Goal: Information Seeking & Learning: Learn about a topic

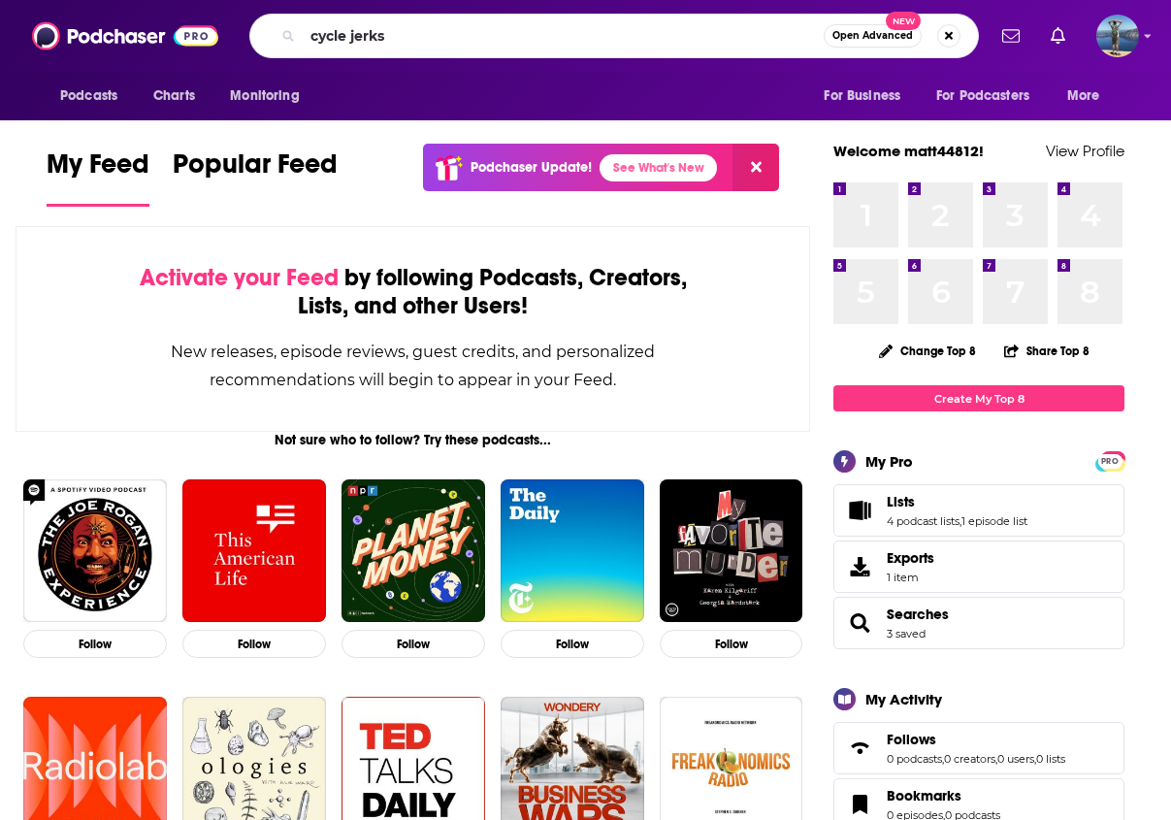
type input "cycle jerks"
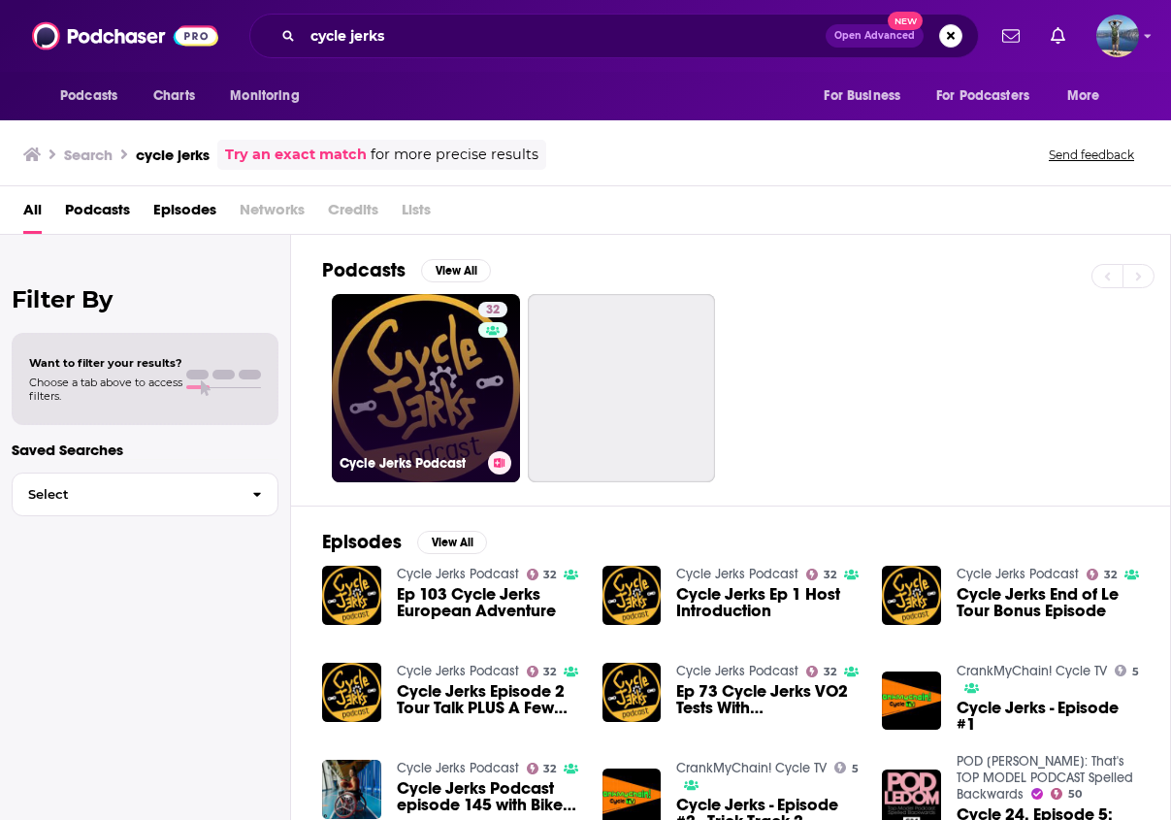
click at [406, 355] on link "32 Cycle Jerks Podcast" at bounding box center [426, 388] width 188 height 188
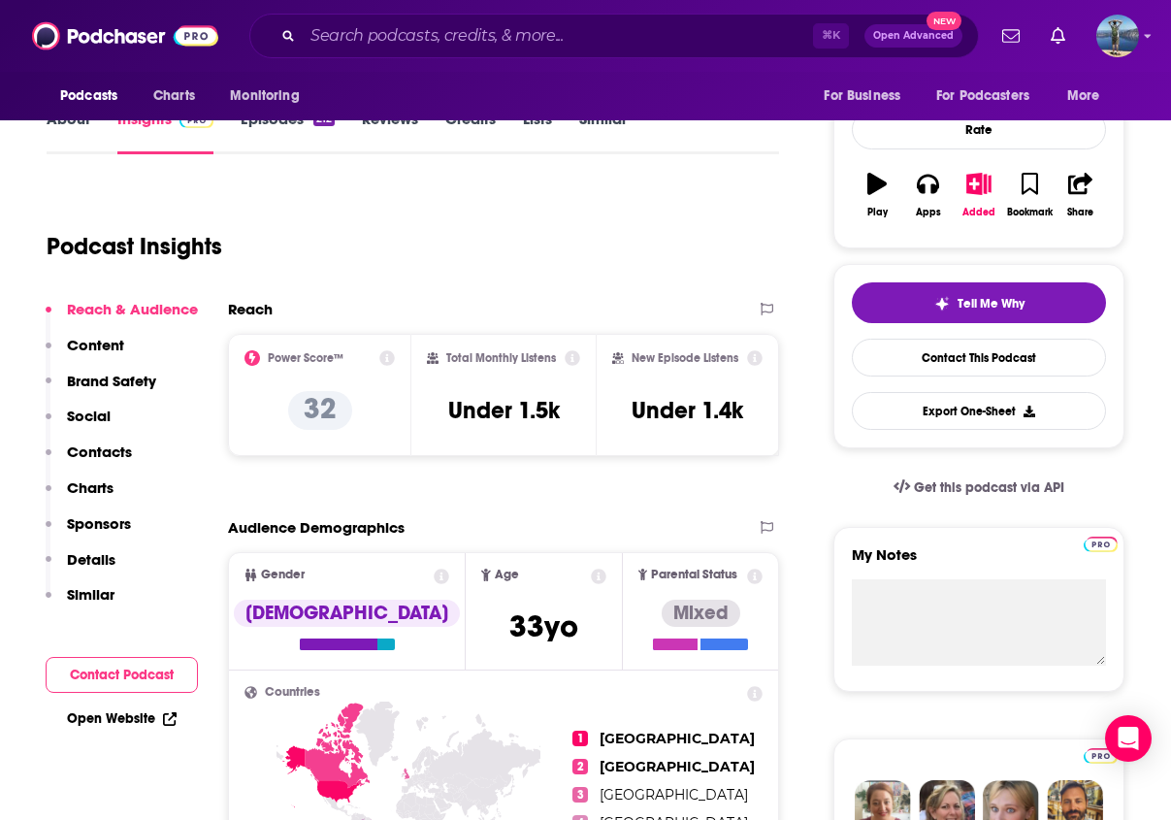
scroll to position [55, 0]
